Goal: Book appointment/travel/reservation

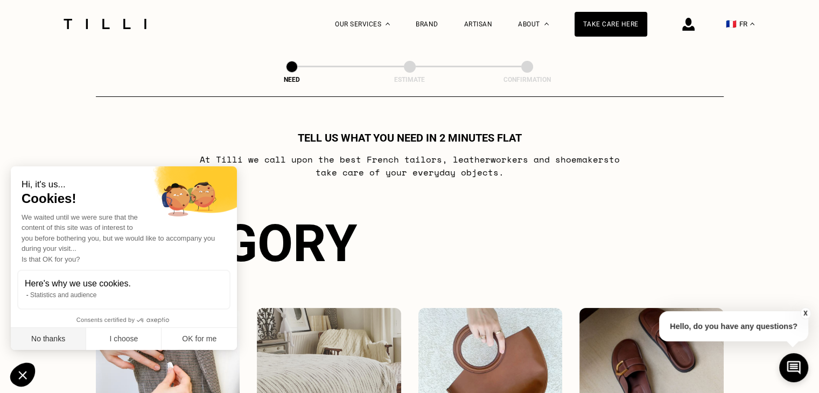
click at [65, 339] on font "No thanks" at bounding box center [48, 339] width 34 height 9
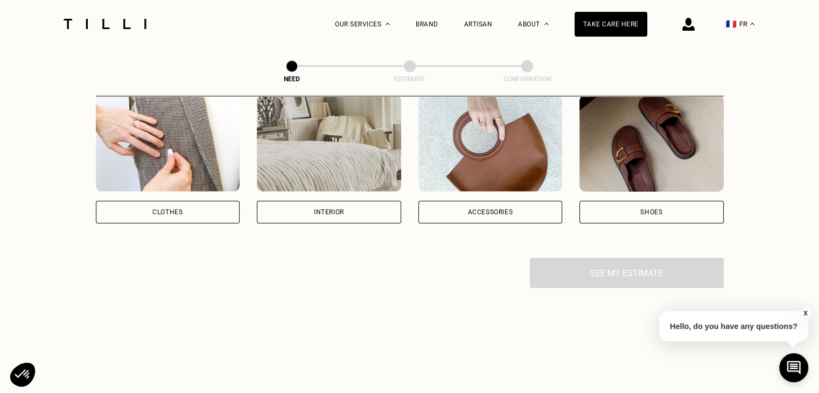
scroll to position [213, 0]
click at [156, 213] on font "Clothes" at bounding box center [167, 212] width 30 height 8
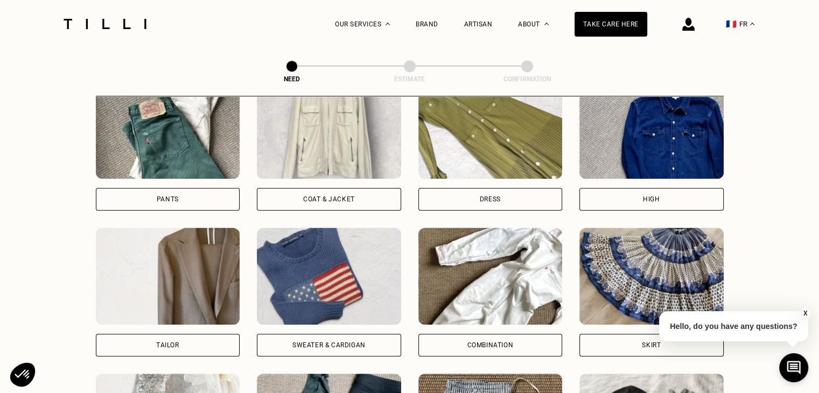
scroll to position [518, 0]
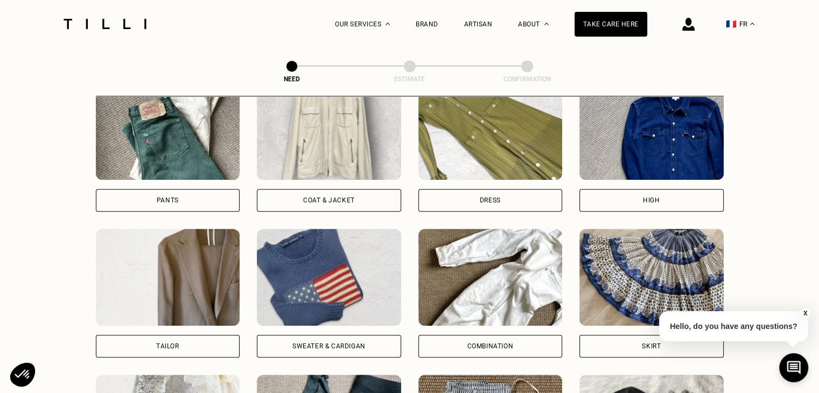
click at [297, 197] on div "Coat & Jacket" at bounding box center [329, 200] width 144 height 23
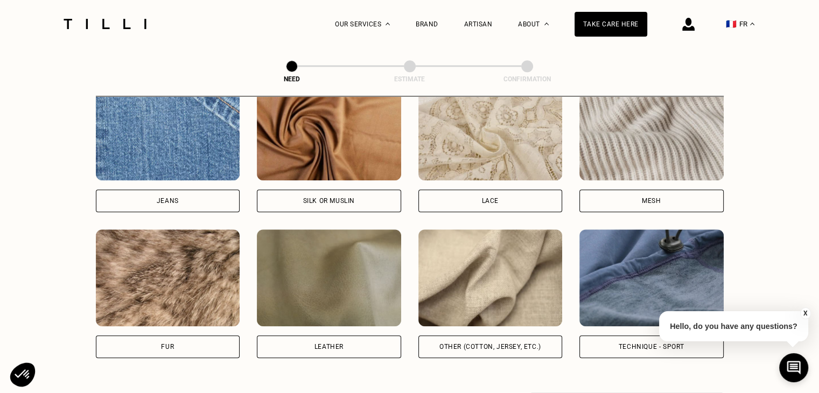
scroll to position [1172, 0]
click at [473, 350] on font "Other (cotton, jersey, etc.)" at bounding box center [491, 347] width 102 height 8
select select "FR"
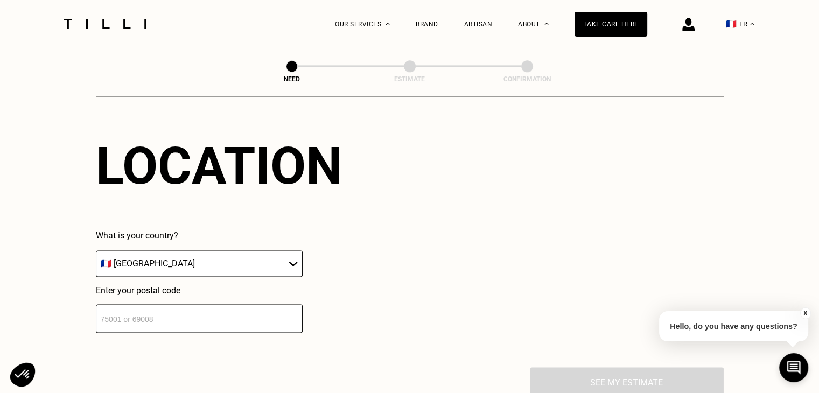
scroll to position [1464, 0]
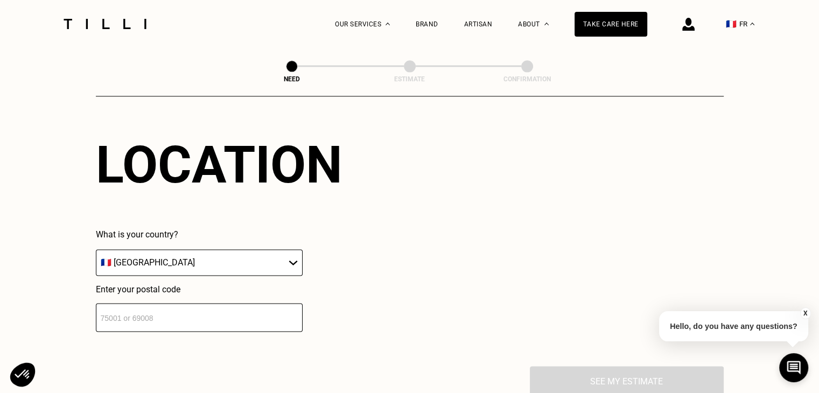
click at [142, 313] on input "number" at bounding box center [199, 317] width 207 height 29
type input "75007"
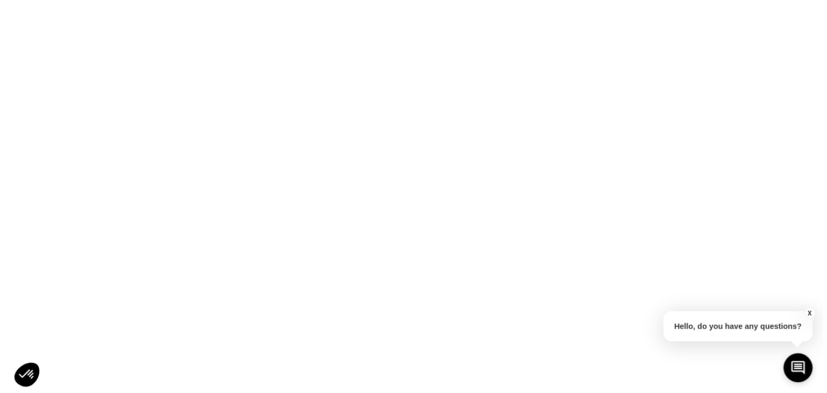
scroll to position [0, 0]
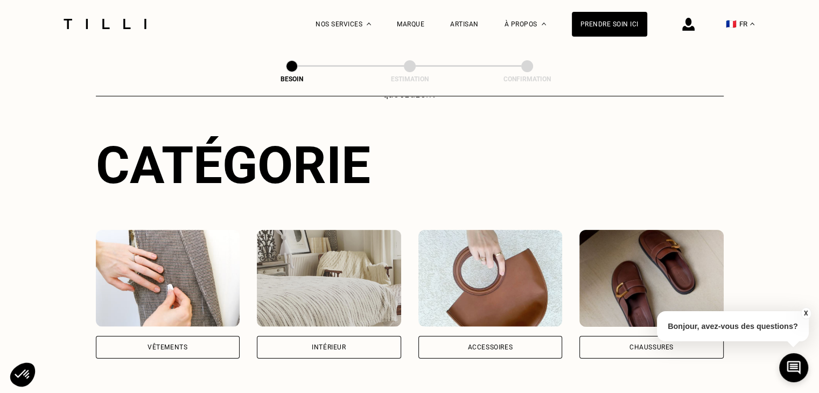
scroll to position [86, 0]
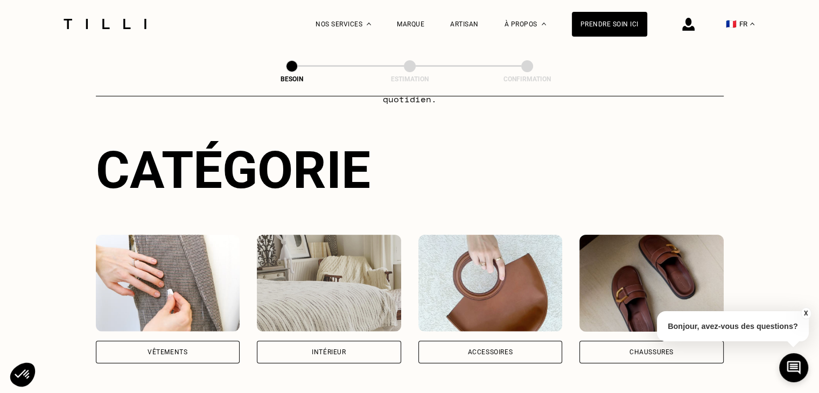
click at [149, 349] on div "Vêtements" at bounding box center [168, 352] width 40 height 6
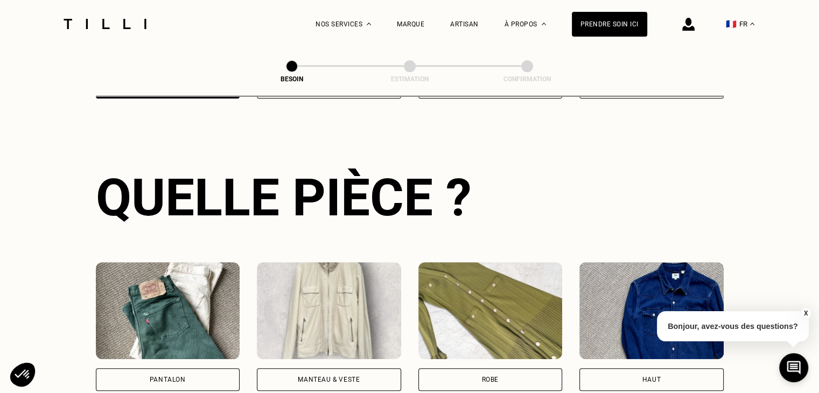
scroll to position [422, 0]
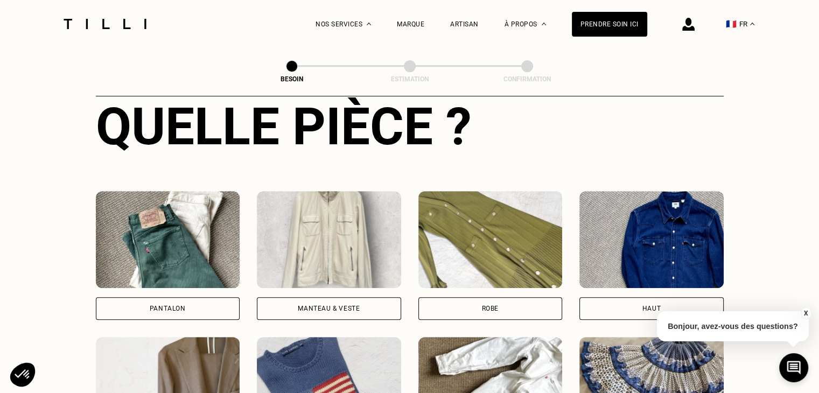
click at [331, 305] on div "Manteau & Veste" at bounding box center [329, 308] width 62 height 6
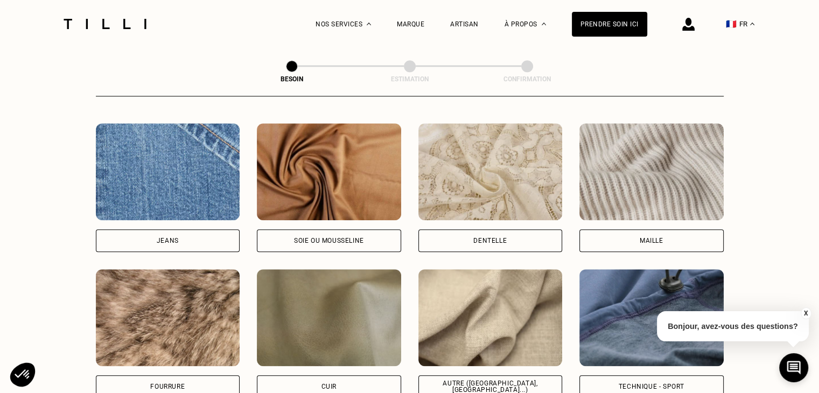
scroll to position [1155, 0]
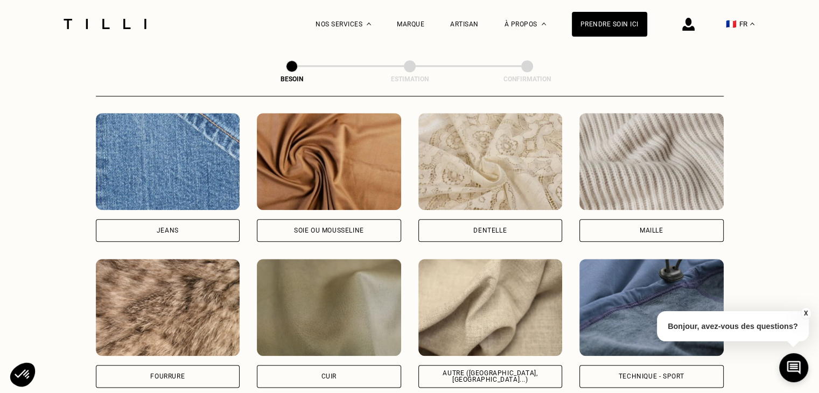
click at [318, 227] on div "Soie ou mousseline" at bounding box center [329, 230] width 70 height 6
select select "FR"
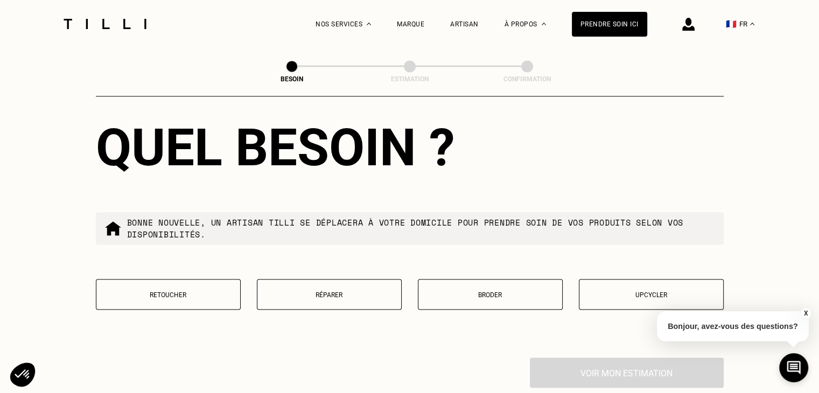
scroll to position [1762, 0]
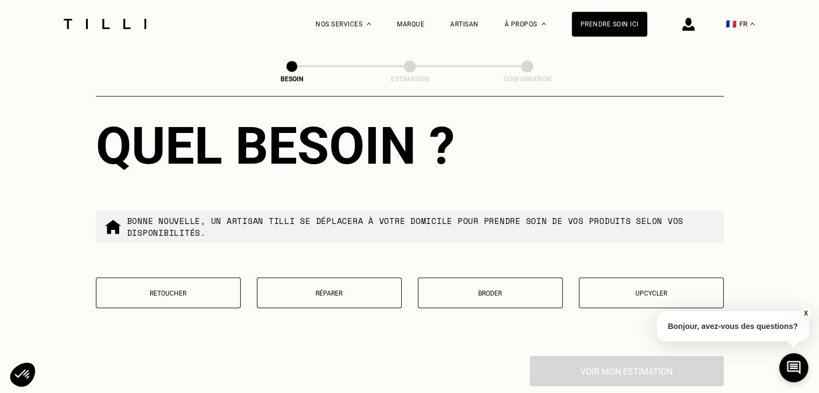
click at [310, 289] on p "Réparer" at bounding box center [329, 293] width 133 height 8
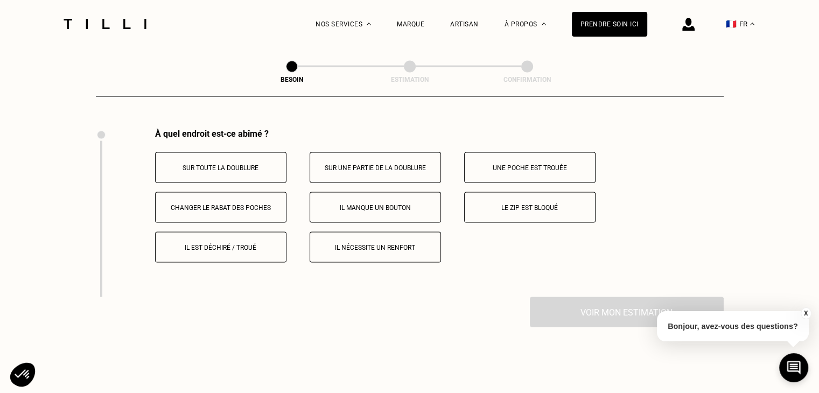
scroll to position [1992, 0]
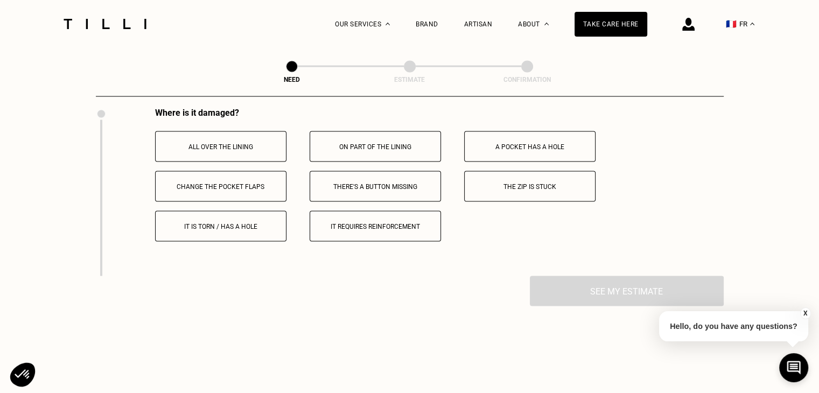
click at [362, 201] on button "There's a button missing" at bounding box center [375, 186] width 131 height 31
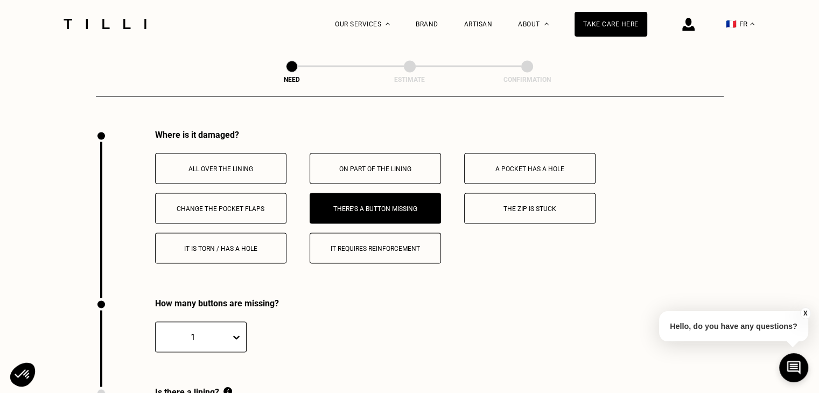
scroll to position [1963, 0]
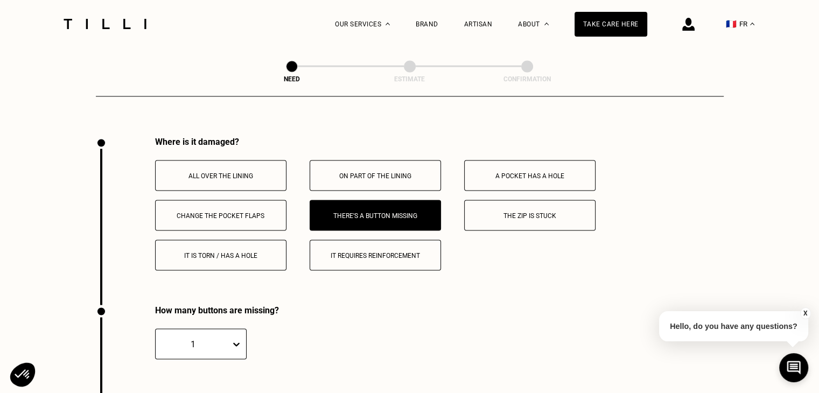
click at [353, 259] on font "It requires reinforcement" at bounding box center [375, 256] width 89 height 8
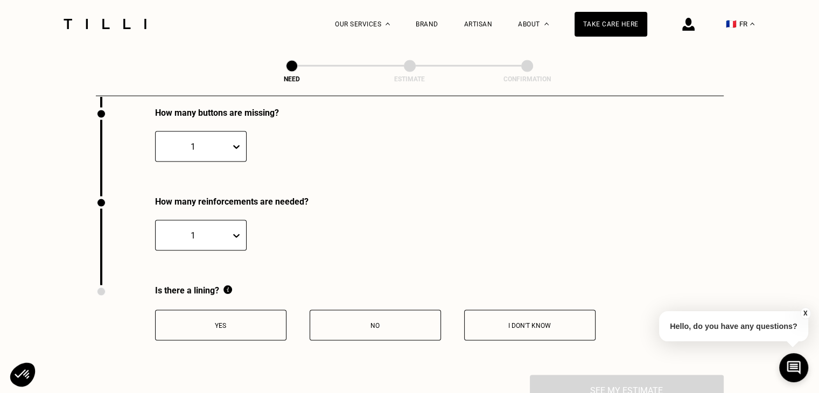
scroll to position [2161, 0]
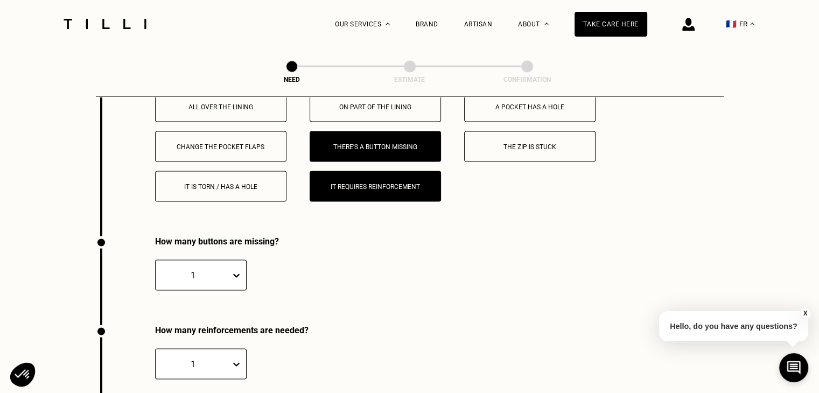
click at [395, 190] on font "It requires reinforcement" at bounding box center [375, 187] width 89 height 8
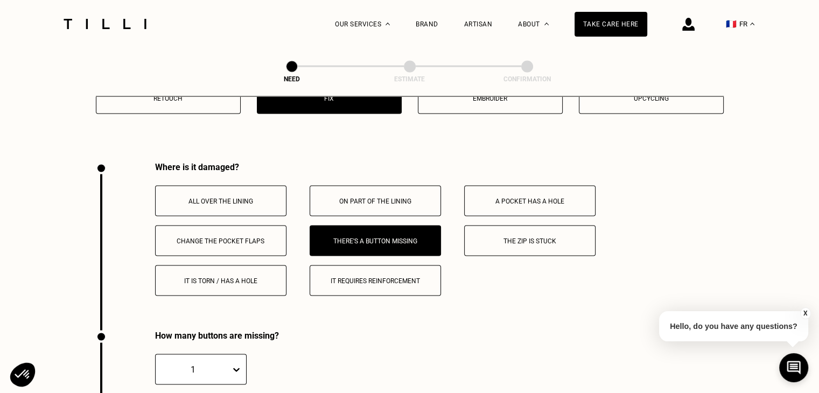
scroll to position [1937, 0]
click at [361, 205] on font "On part of the lining" at bounding box center [375, 202] width 72 height 8
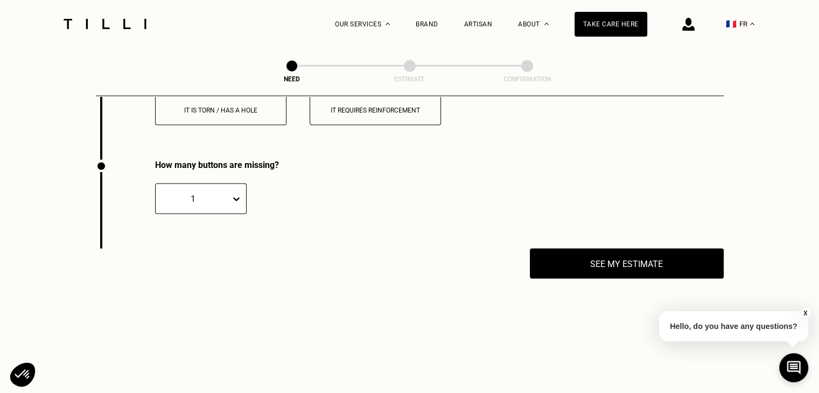
scroll to position [2107, 0]
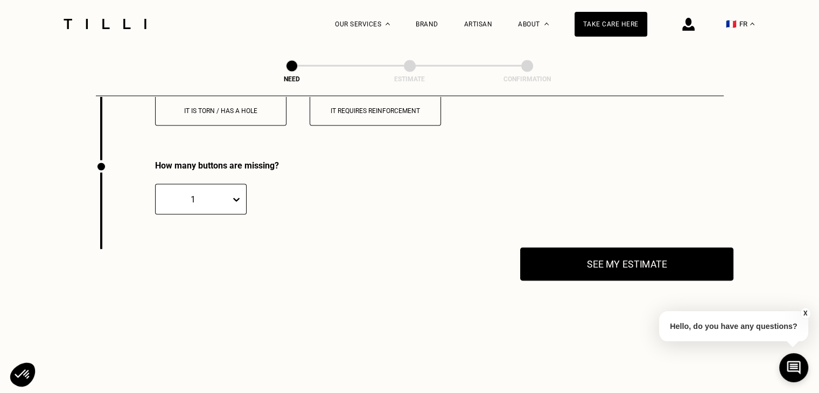
click at [585, 281] on button "See my estimate" at bounding box center [626, 264] width 213 height 33
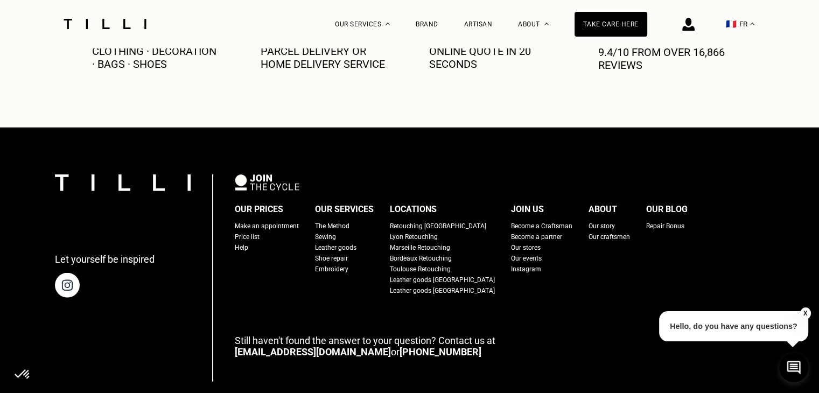
scroll to position [2596, 0]
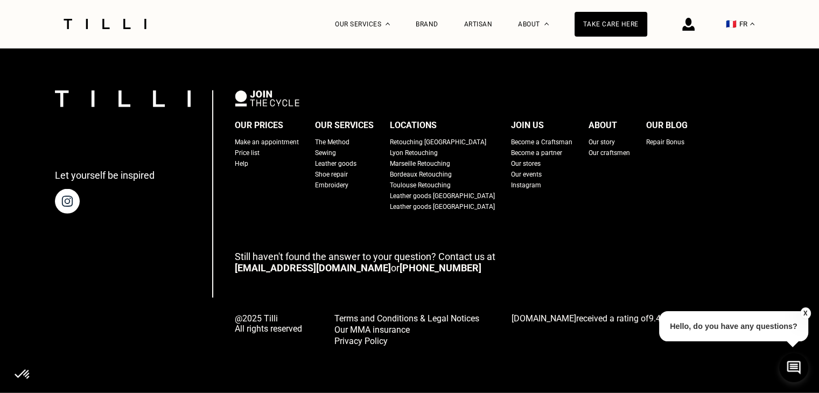
drag, startPoint x: 323, startPoint y: 266, endPoint x: 244, endPoint y: 266, distance: 79.2
click at [372, 263] on p "Still haven't found the answer to your question? Contact us at contact@tilli.fr…" at bounding box center [500, 262] width 530 height 23
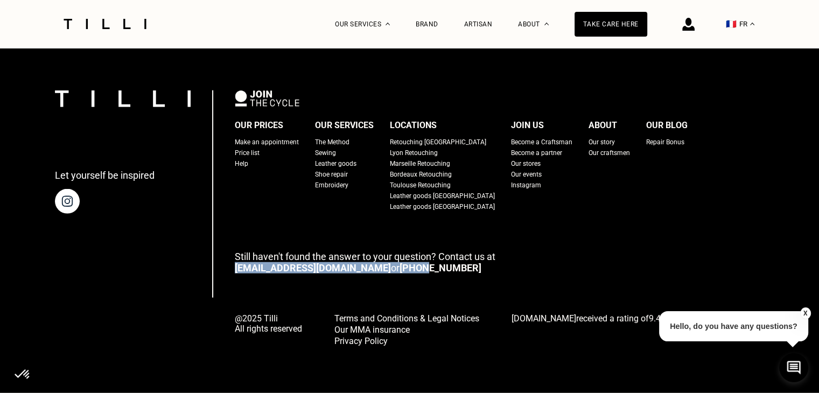
drag, startPoint x: 237, startPoint y: 263, endPoint x: 348, endPoint y: 266, distance: 111.5
click at [348, 266] on div "Let yourself be inspired Our prices Make an appointment Price list Help Our ser…" at bounding box center [410, 219] width 710 height 256
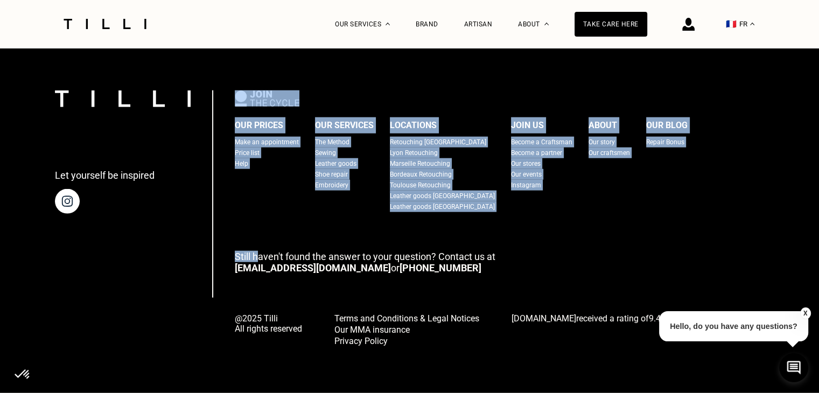
drag, startPoint x: 226, startPoint y: 246, endPoint x: 259, endPoint y: 255, distance: 33.5
click at [267, 255] on div "Let yourself be inspired Our prices Make an appointment Price list Help Our ser…" at bounding box center [410, 219] width 710 height 256
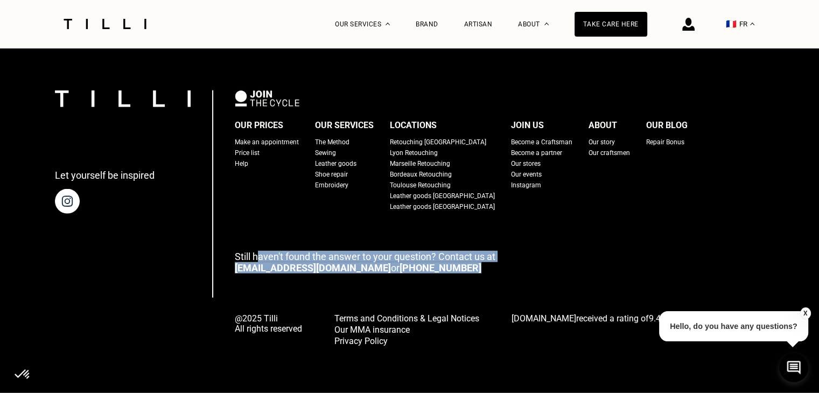
drag, startPoint x: 414, startPoint y: 265, endPoint x: 269, endPoint y: 255, distance: 145.2
click at [269, 255] on p "Still haven't found the answer to your question? Contact us at contact@tilli.fr…" at bounding box center [500, 262] width 530 height 23
click at [400, 266] on font "[PHONE_NUMBER]" at bounding box center [441, 267] width 82 height 11
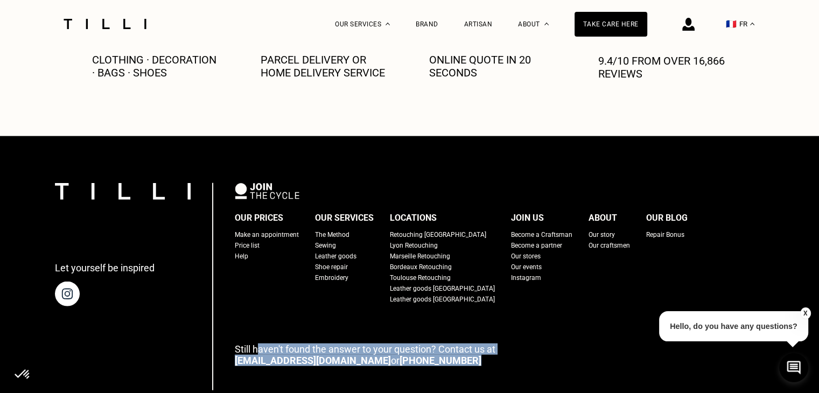
scroll to position [2487, 0]
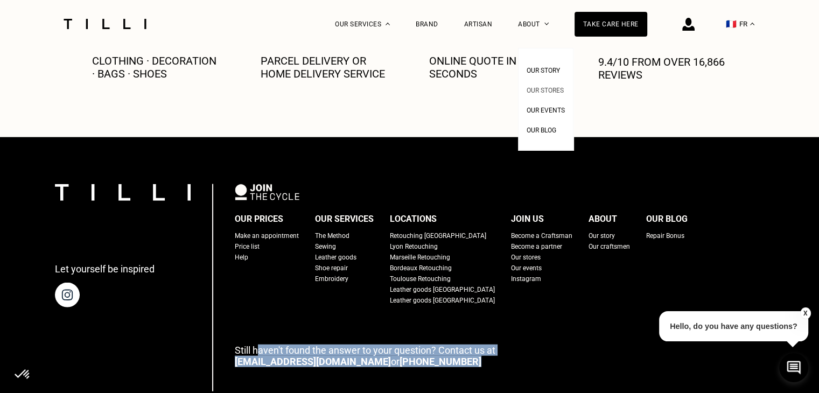
click at [542, 87] on font "Our stores" at bounding box center [545, 91] width 37 height 8
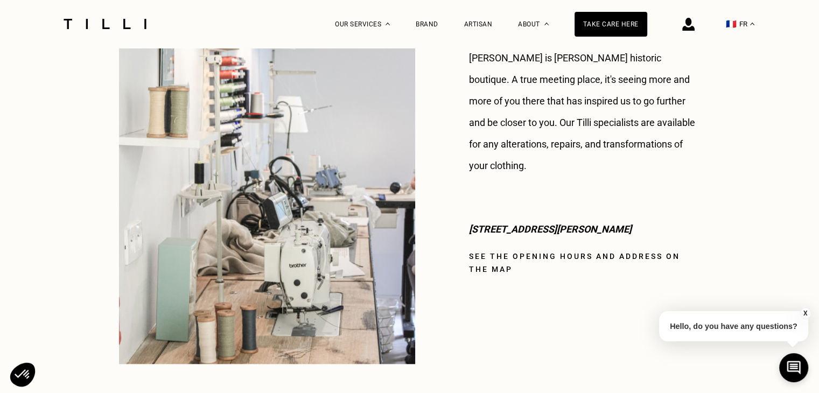
scroll to position [899, 0]
drag, startPoint x: 622, startPoint y: 210, endPoint x: 461, endPoint y: 216, distance: 161.2
click at [461, 216] on div "Henry Monnier In the heart of the Saint-Georges district, Henry Monnier is Till…" at bounding box center [410, 173] width 582 height 381
copy font "1 rue Henry Monnier, 75009 Paris"
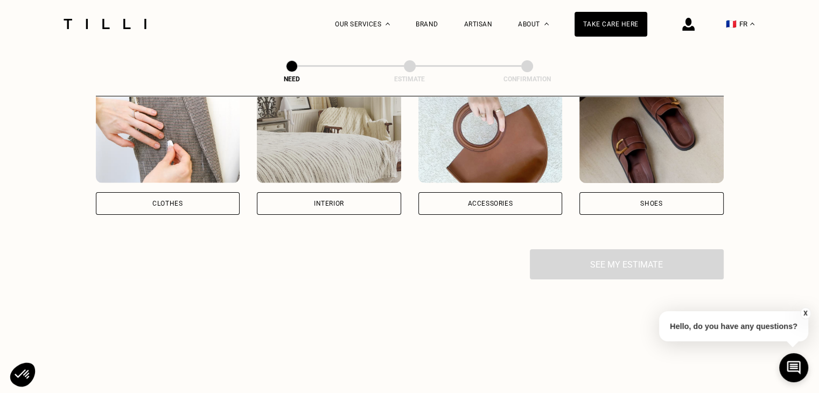
scroll to position [223, 0]
click at [209, 201] on div "Clothes" at bounding box center [168, 202] width 144 height 23
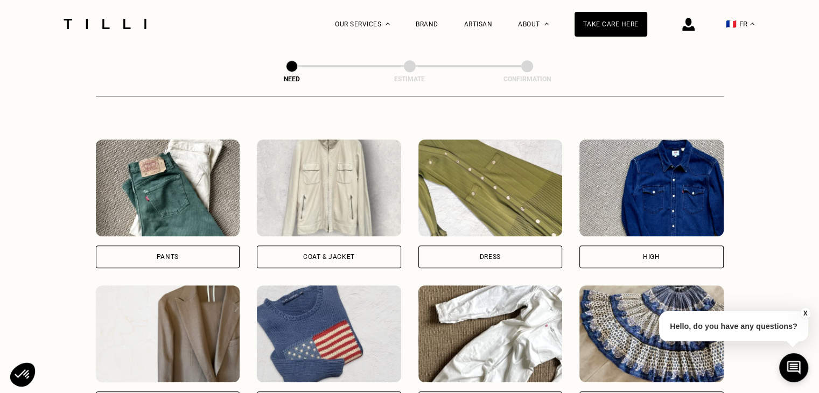
scroll to position [463, 0]
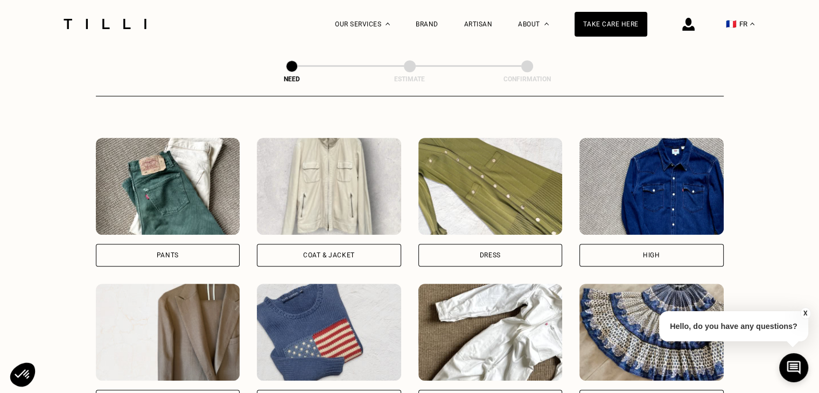
click at [338, 258] on font "Coat & Jacket" at bounding box center [329, 256] width 52 height 8
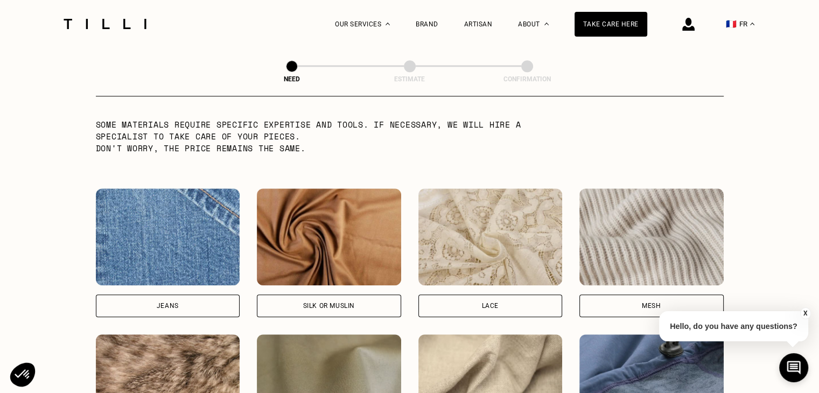
scroll to position [1101, 0]
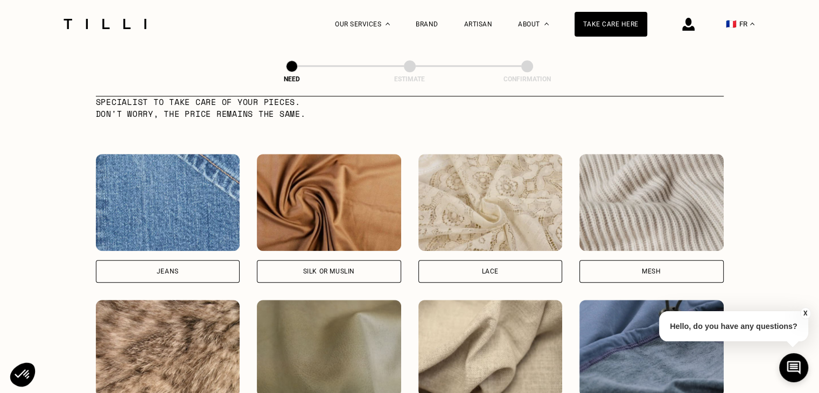
click at [336, 275] on font "Silk or muslin" at bounding box center [329, 272] width 52 height 8
select select "FR"
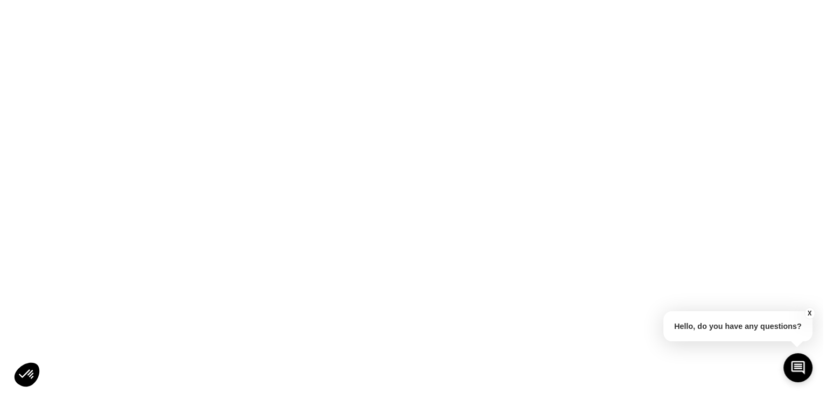
scroll to position [0, 0]
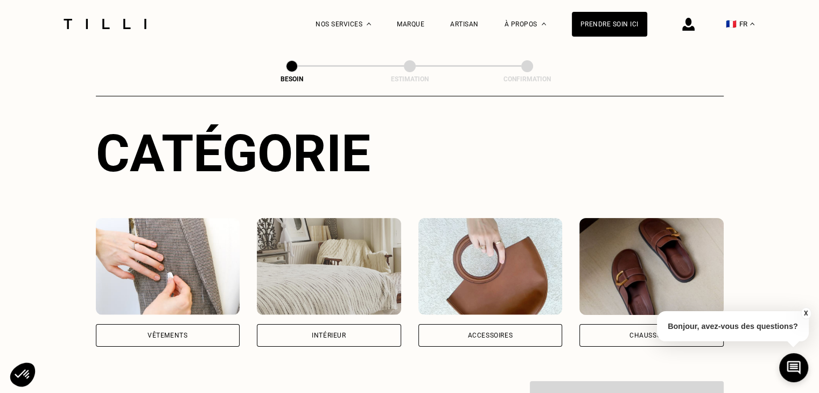
scroll to position [102, 0]
click at [178, 333] on div "Vêtements" at bounding box center [168, 336] width 40 height 6
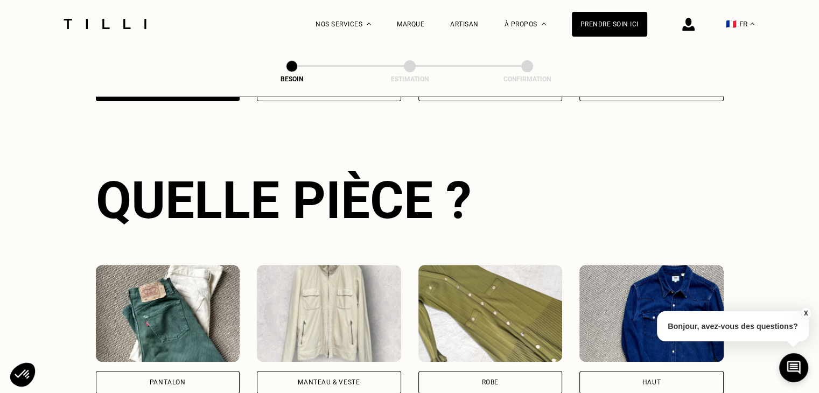
scroll to position [351, 0]
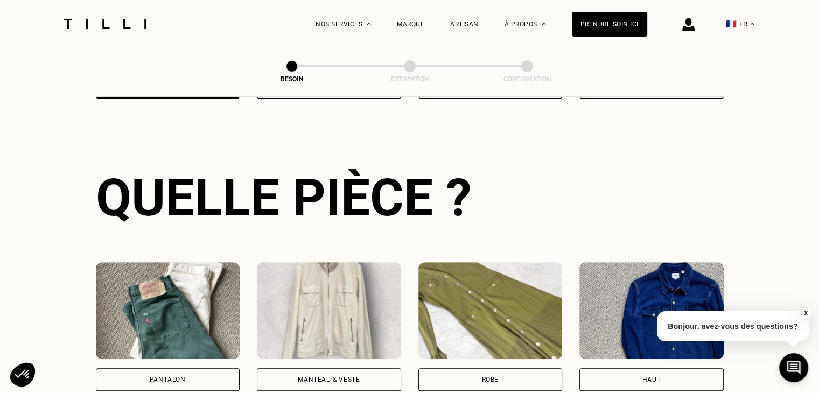
click at [325, 377] on div "Manteau & Veste" at bounding box center [329, 380] width 62 height 6
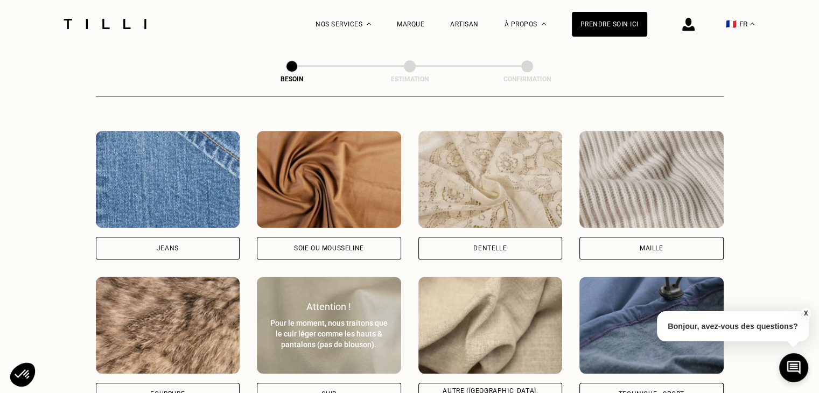
scroll to position [1139, 0]
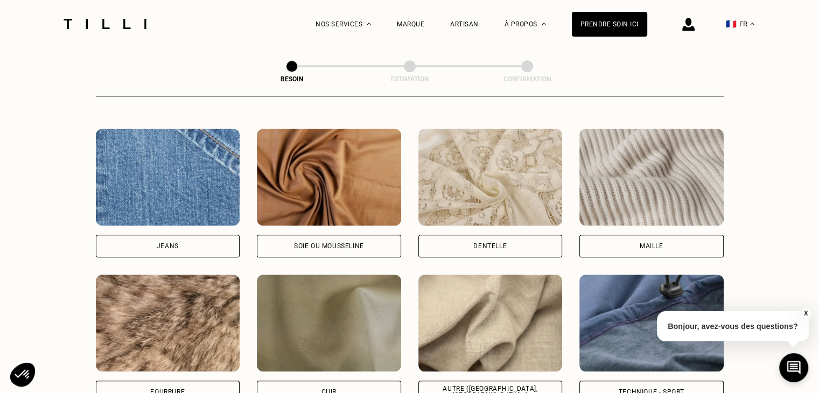
click at [294, 243] on div "Soie ou mousseline" at bounding box center [329, 246] width 70 height 6
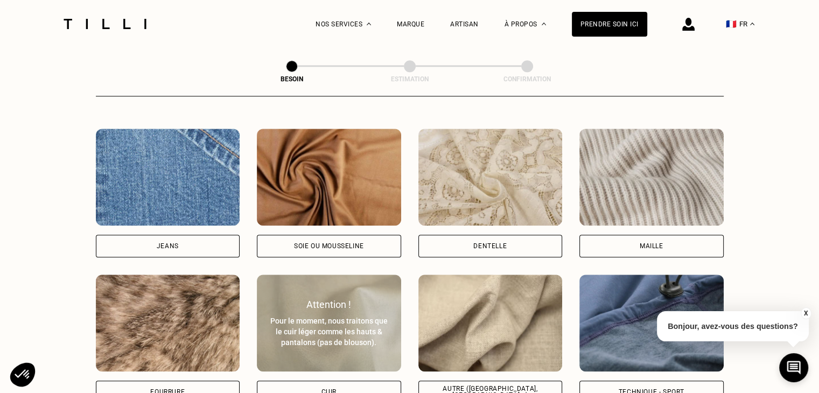
select select "FR"
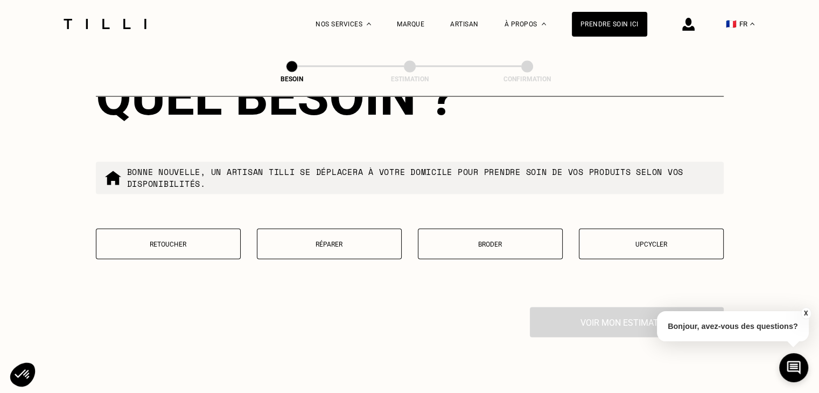
scroll to position [1813, 0]
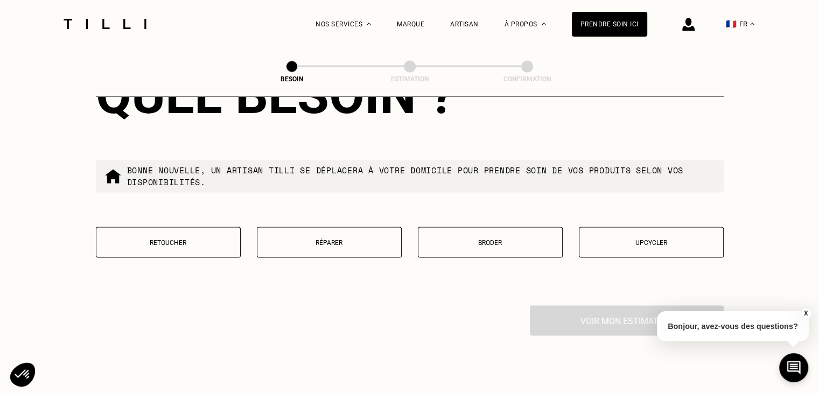
click at [179, 230] on button "Retoucher" at bounding box center [168, 242] width 145 height 31
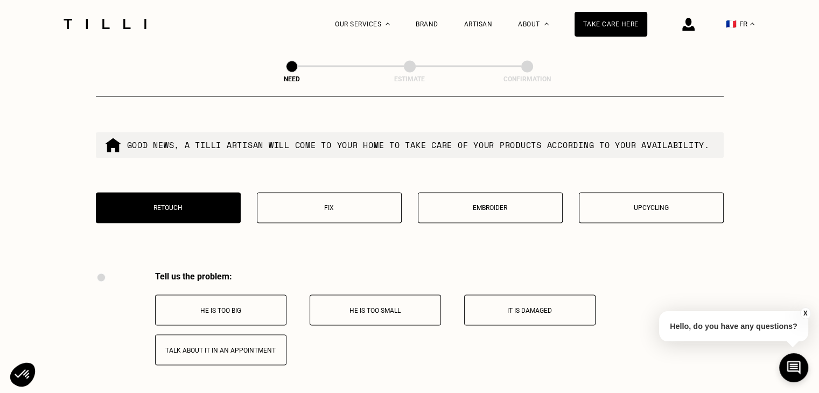
scroll to position [1827, 0]
click at [329, 224] on button "Fix" at bounding box center [329, 208] width 145 height 31
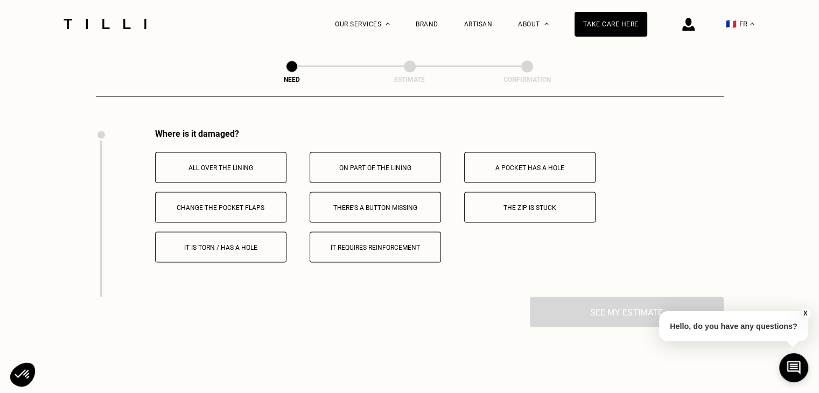
scroll to position [1992, 0]
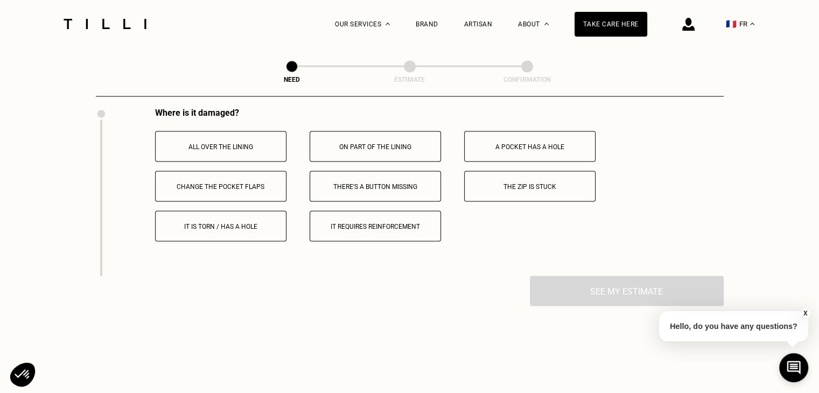
click at [384, 162] on button "On part of the lining" at bounding box center [375, 146] width 131 height 31
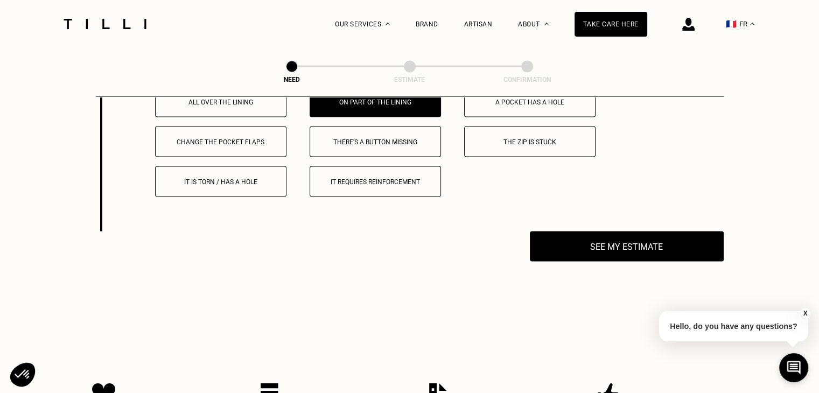
scroll to position [2036, 0]
click at [349, 157] on button "There's a button missing" at bounding box center [375, 142] width 131 height 31
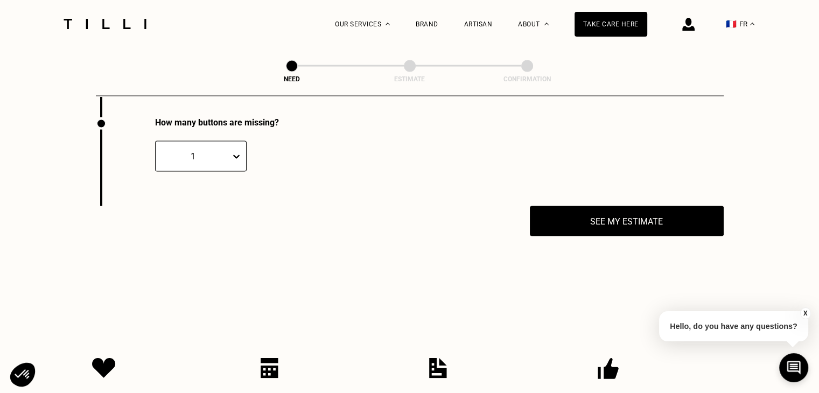
scroll to position [2161, 0]
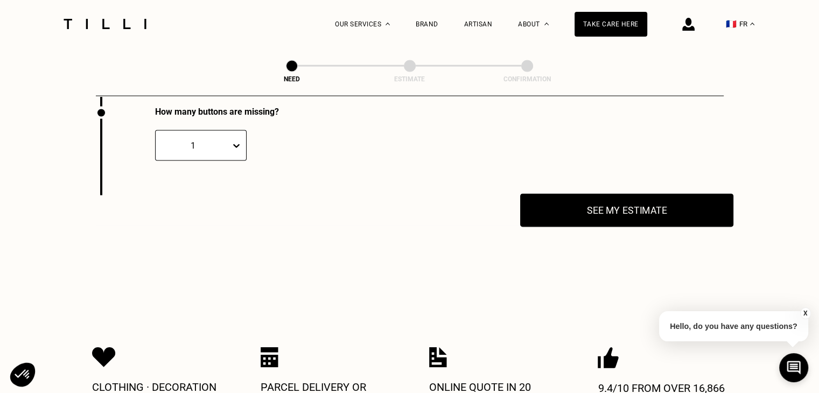
click at [578, 225] on button "See my estimate" at bounding box center [626, 210] width 213 height 33
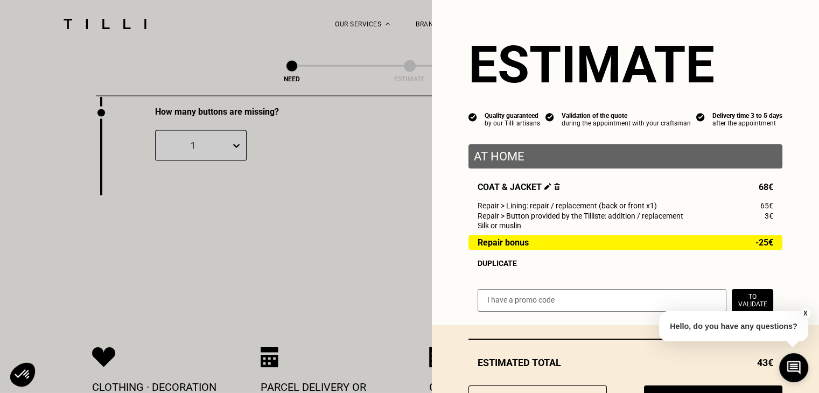
scroll to position [54, 0]
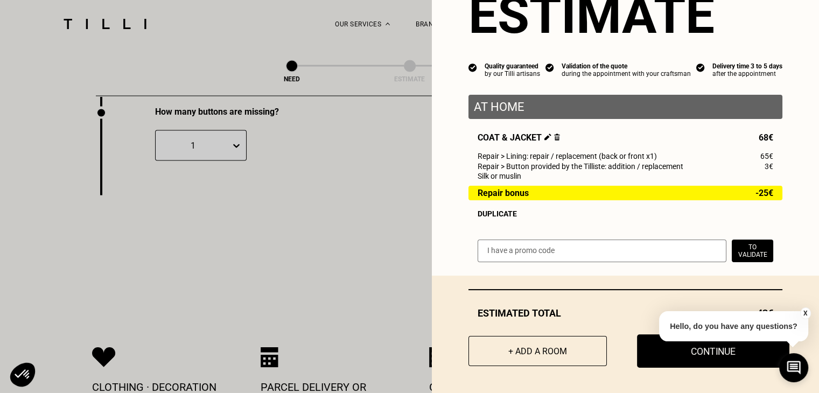
click at [691, 356] on font "Continue" at bounding box center [713, 351] width 45 height 11
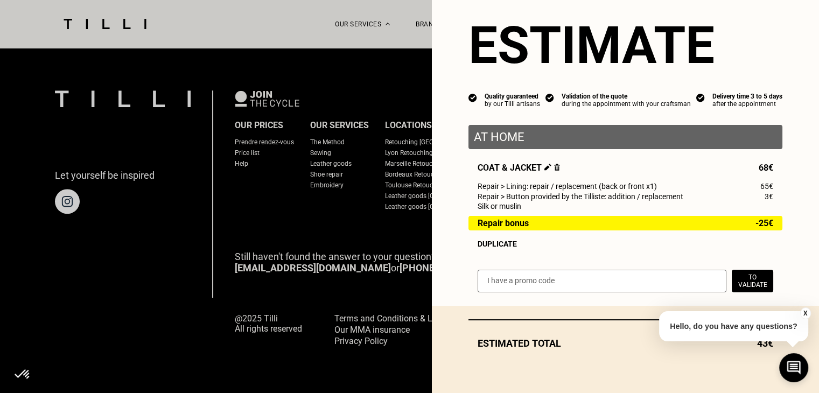
scroll to position [24, 0]
select select "FR"
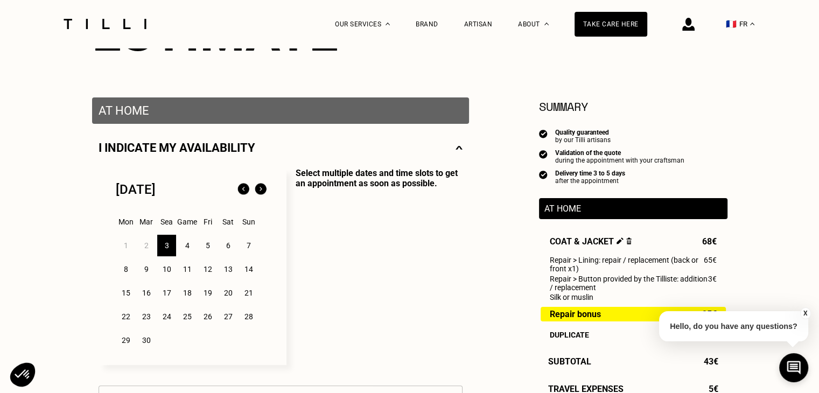
scroll to position [166, 0]
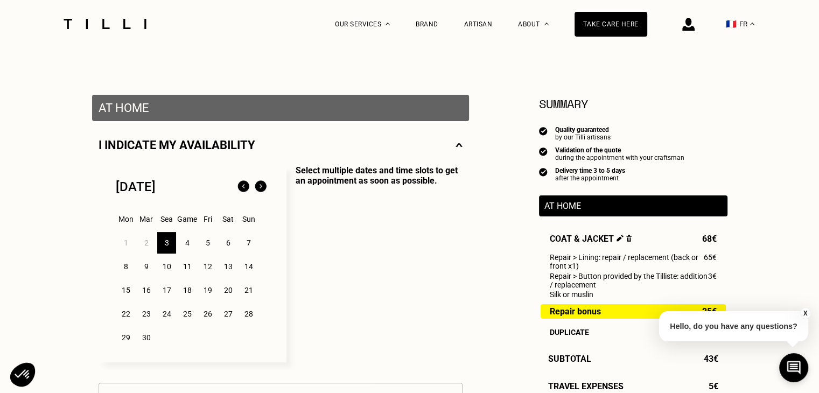
click at [186, 245] on font "4" at bounding box center [187, 243] width 4 height 9
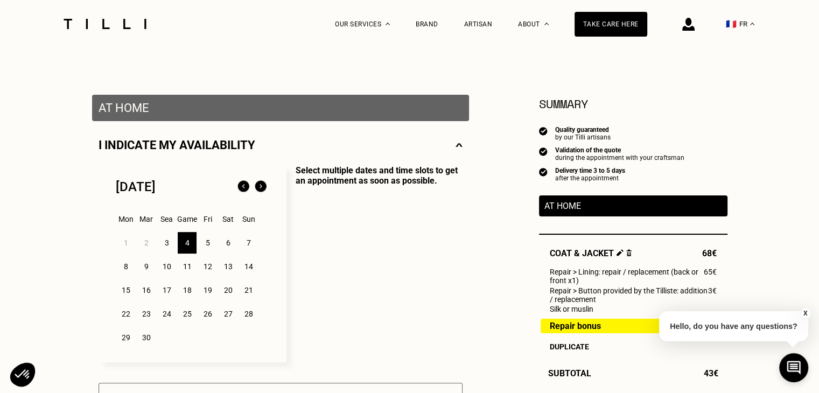
click at [163, 244] on div "3" at bounding box center [166, 243] width 19 height 22
click at [185, 251] on div "4" at bounding box center [187, 243] width 19 height 22
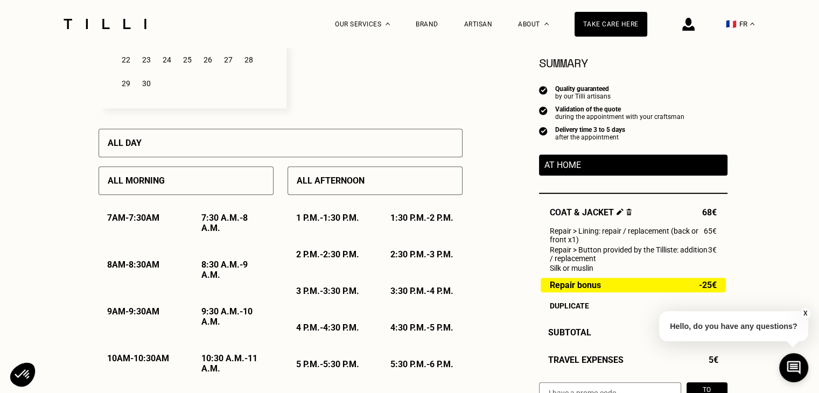
scroll to position [422, 0]
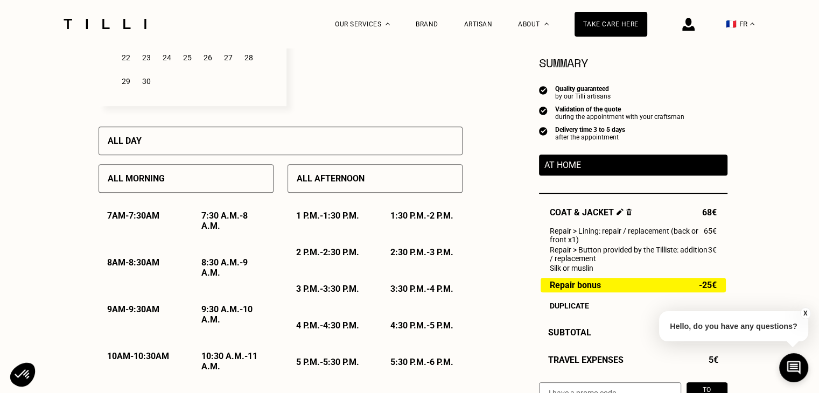
click at [174, 149] on div "All day" at bounding box center [281, 141] width 364 height 29
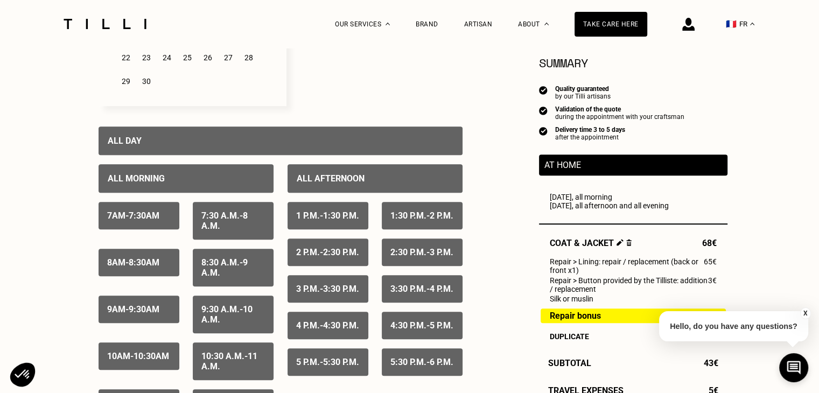
click at [174, 177] on div "All morning" at bounding box center [186, 178] width 175 height 29
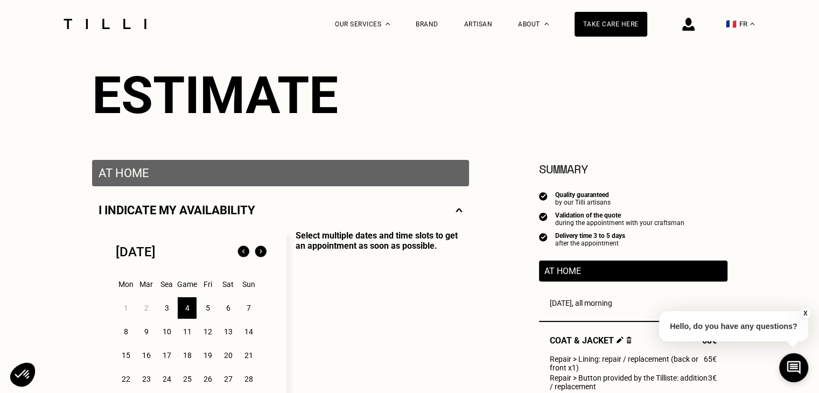
scroll to position [0, 0]
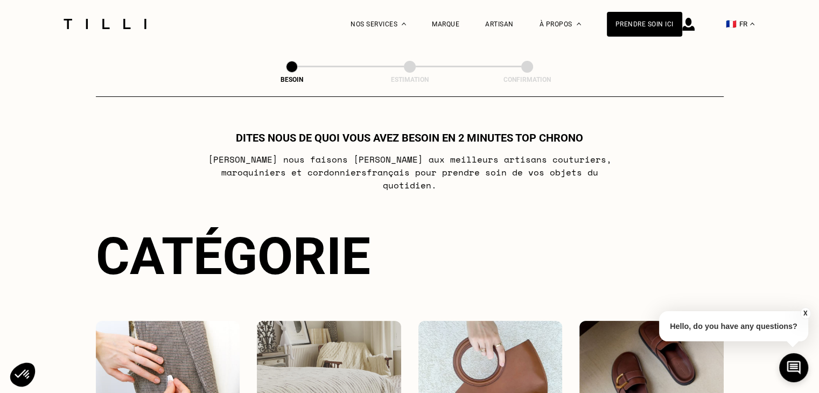
scroll to position [697, 0]
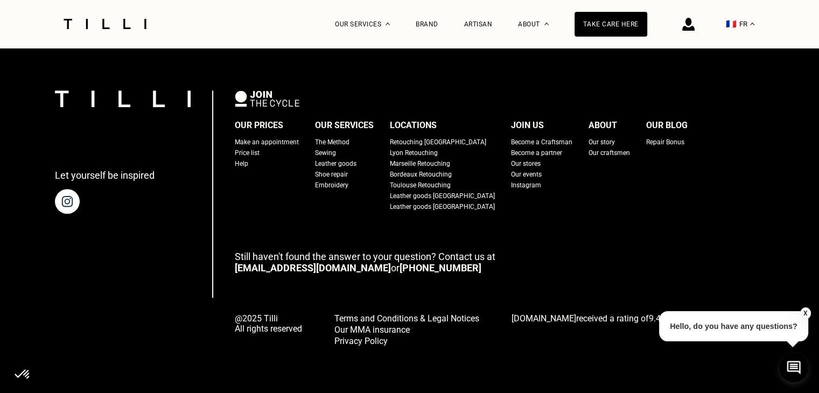
scroll to position [377, 0]
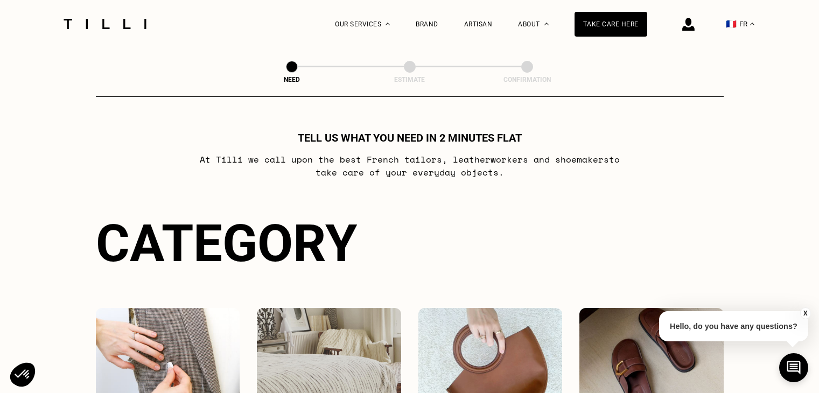
select select "FR"
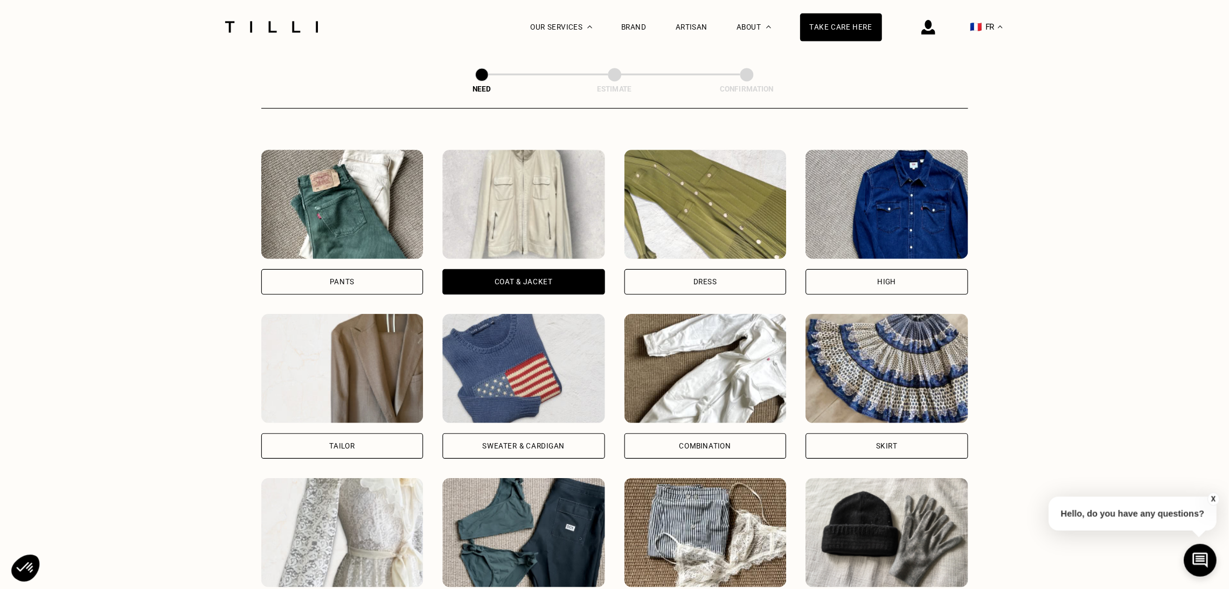
scroll to position [468, 0]
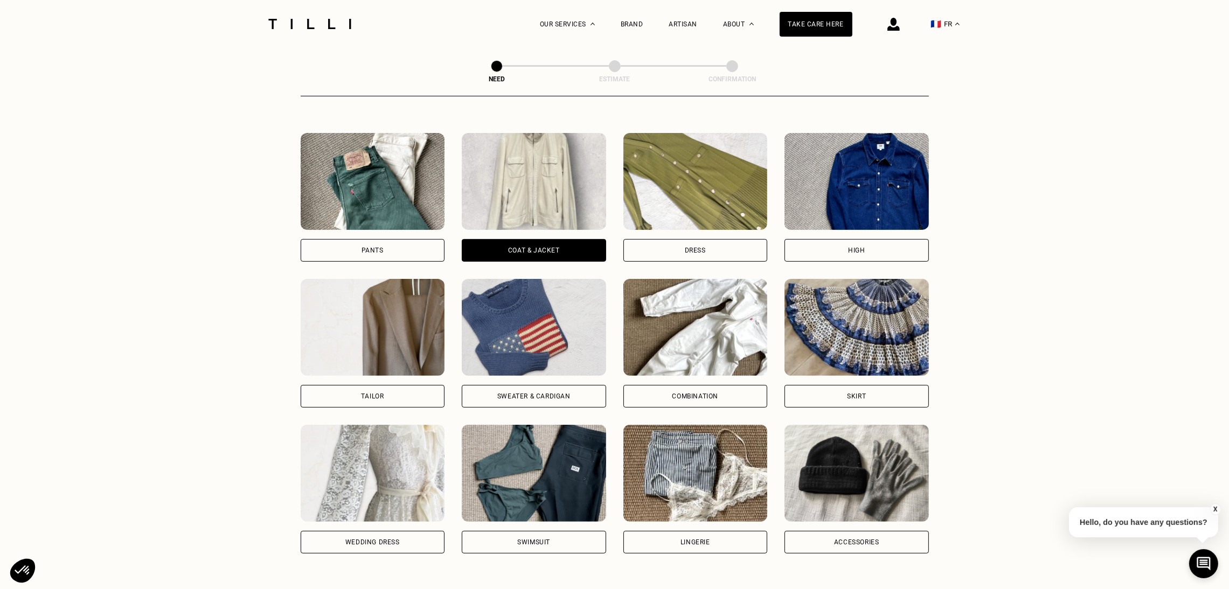
drag, startPoint x: 713, startPoint y: 3, endPoint x: 232, endPoint y: 373, distance: 607.4
click at [232, 373] on div "Need Estimate Confirmation Tell us what you need in 2 minutes flat At Tilli we …" at bounding box center [614, 518] width 775 height 1877
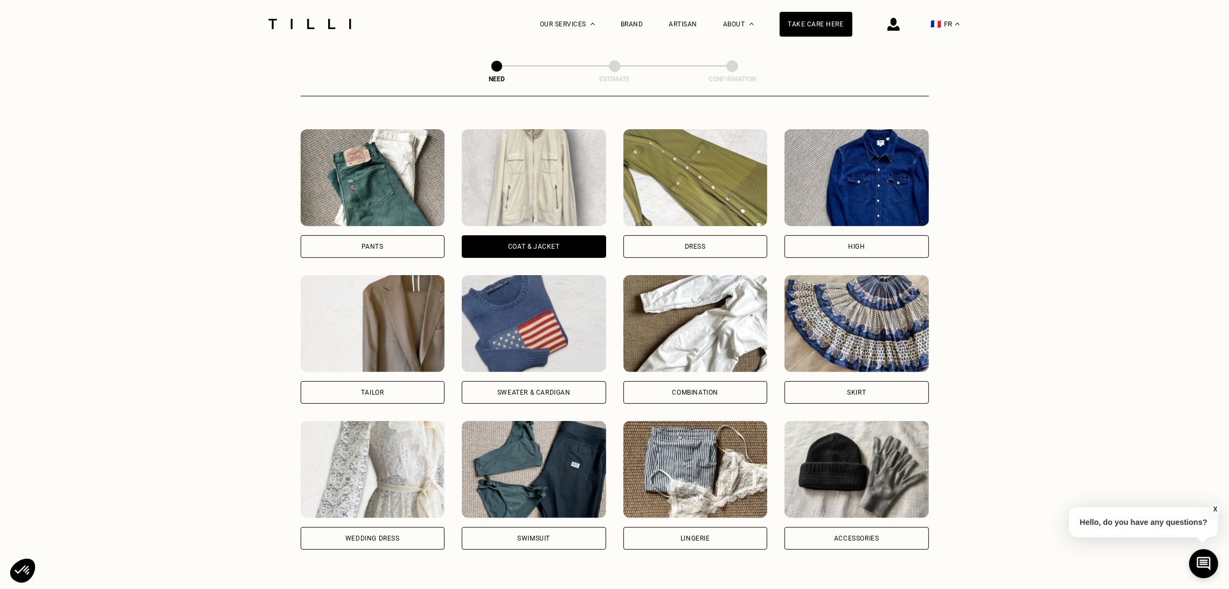
scroll to position [472, 0]
